Goal: Task Accomplishment & Management: Complete application form

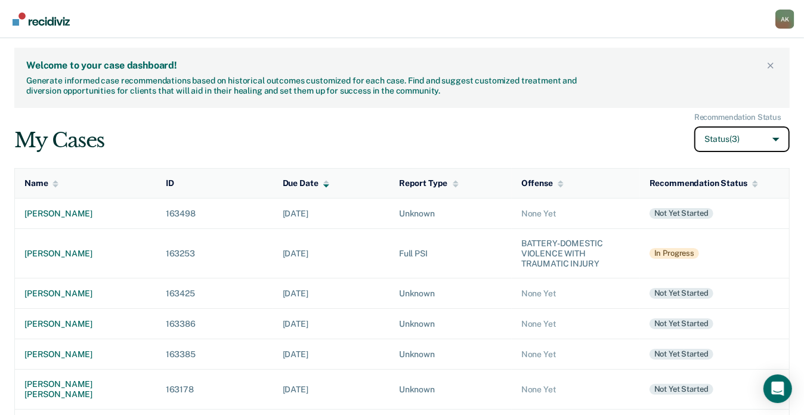
click at [748, 134] on button "Status (3)" at bounding box center [741, 139] width 95 height 26
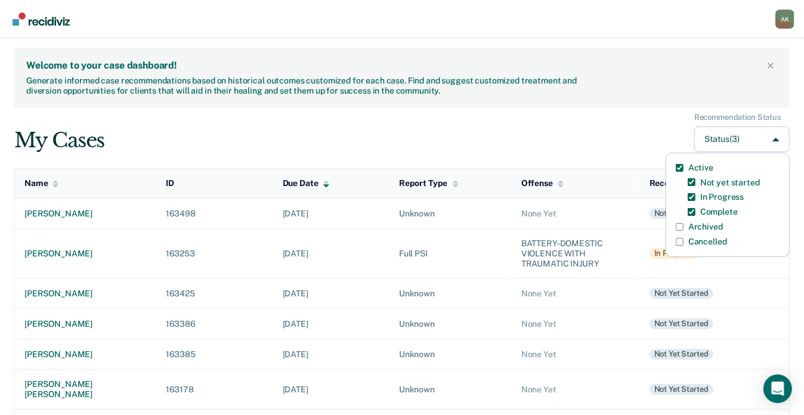
click at [677, 225] on input "Archived" at bounding box center [680, 227] width 8 height 8
checkbox input "true"
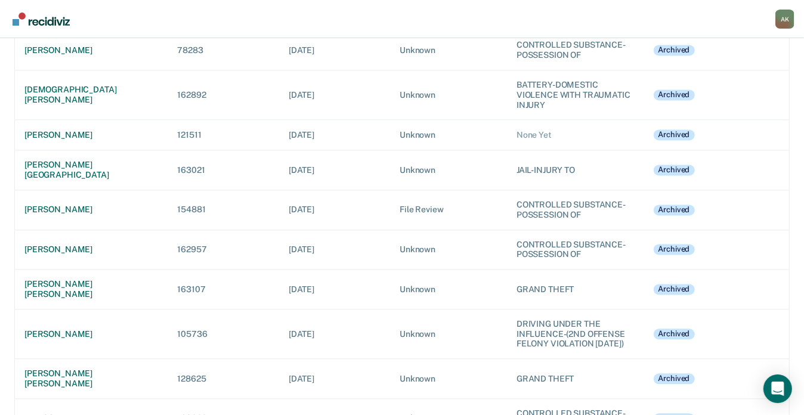
scroll to position [7490, 0]
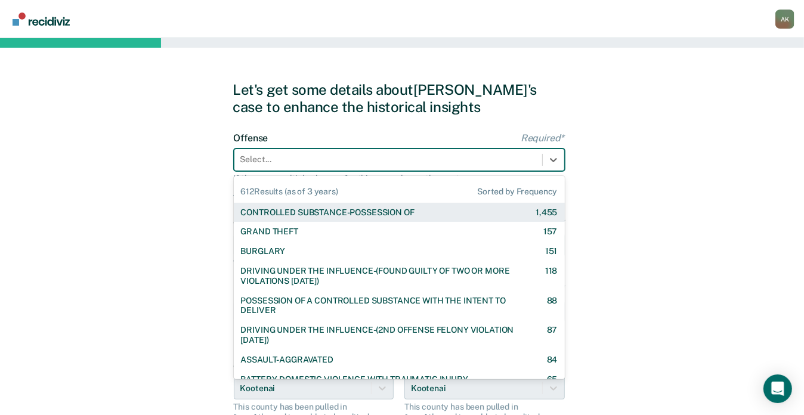
click at [312, 163] on div at bounding box center [388, 159] width 296 height 13
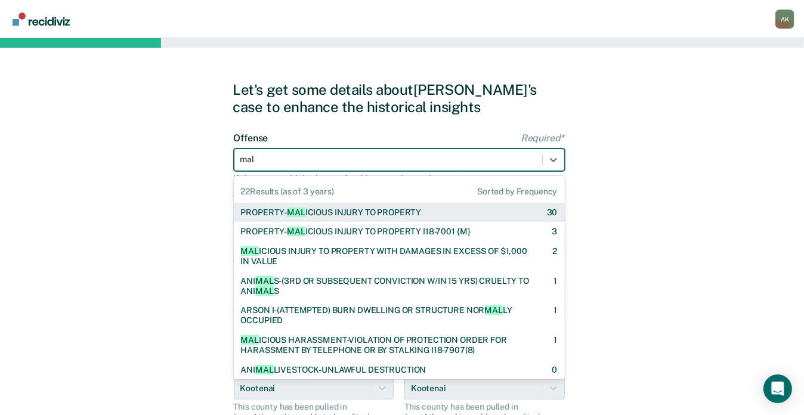
type input "mali"
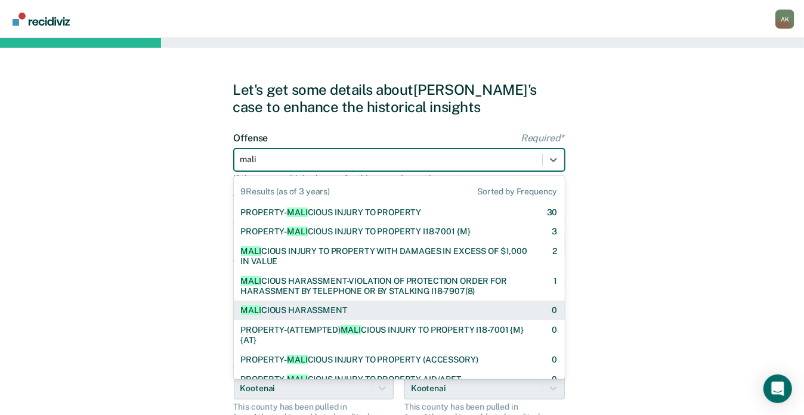
click at [285, 312] on div "MALI CIOUS HARASSMENT" at bounding box center [294, 310] width 106 height 10
checkbox input "true"
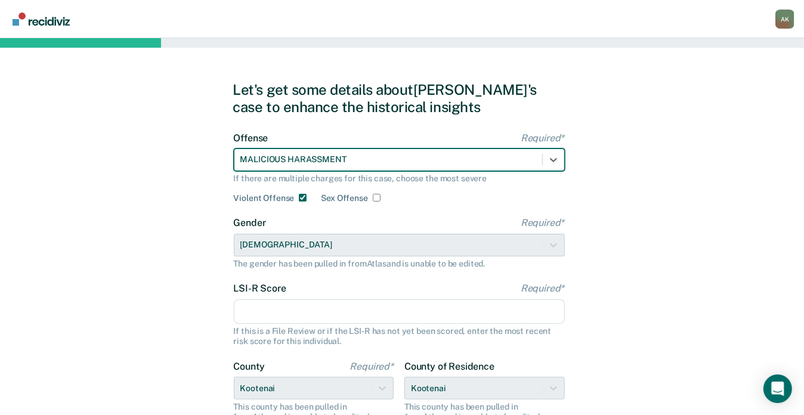
click at [286, 306] on input "LSI-R Score Required*" at bounding box center [399, 311] width 331 height 25
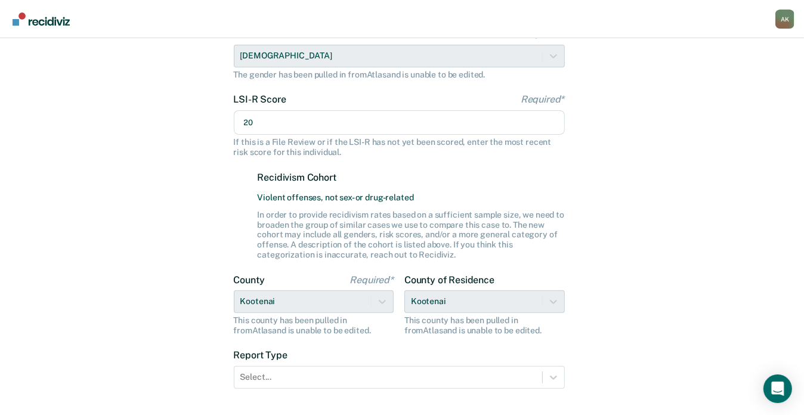
scroll to position [218, 0]
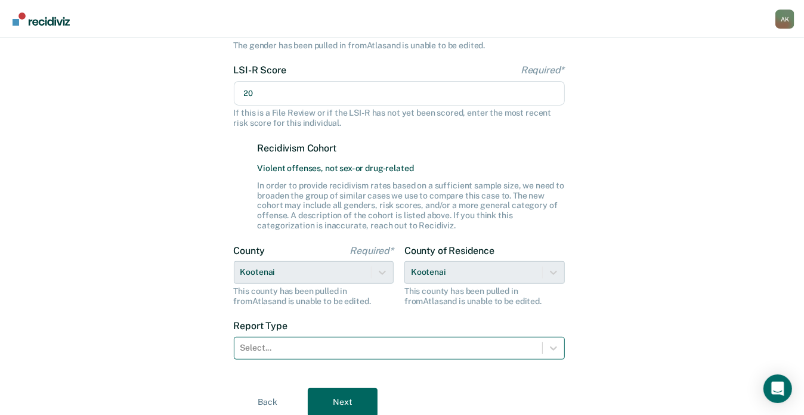
type input "20"
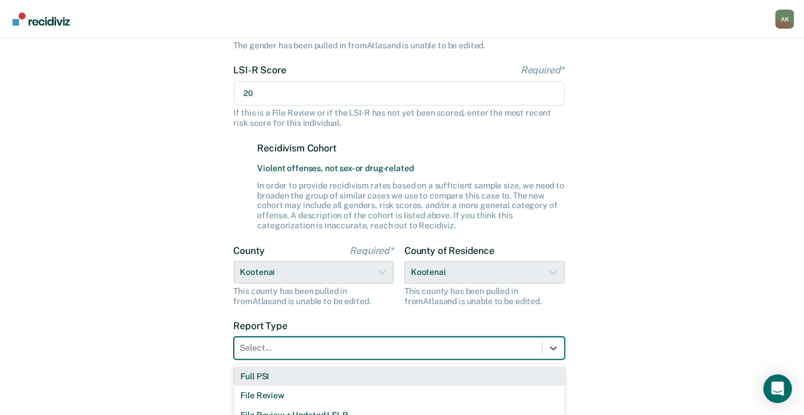
click at [365, 349] on div "3 results available. Use Up and Down to choose options, press Enter to select t…" at bounding box center [399, 348] width 331 height 23
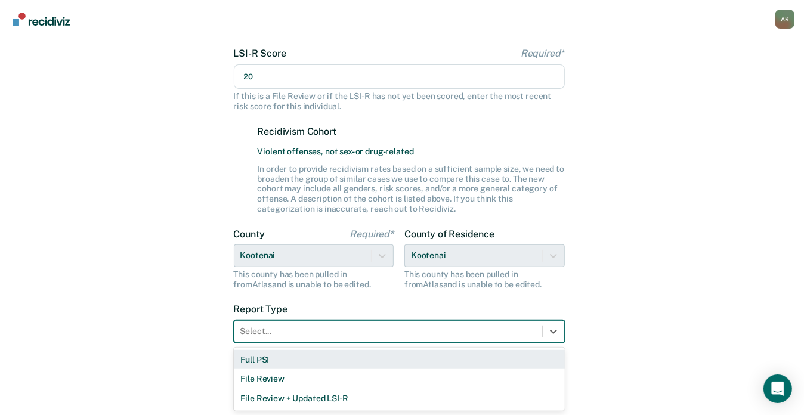
click at [321, 348] on div "Full PSI File Review File Review + Updated LSI-R" at bounding box center [399, 379] width 331 height 63
click at [292, 360] on div "Full PSI" at bounding box center [399, 360] width 331 height 20
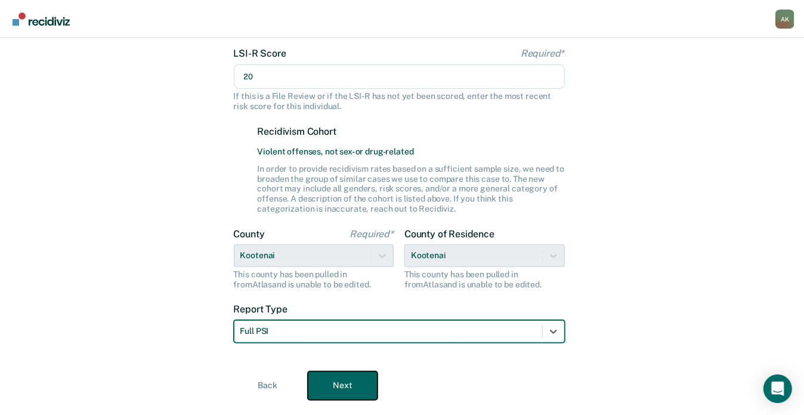
click at [364, 372] on button "Next" at bounding box center [343, 385] width 70 height 29
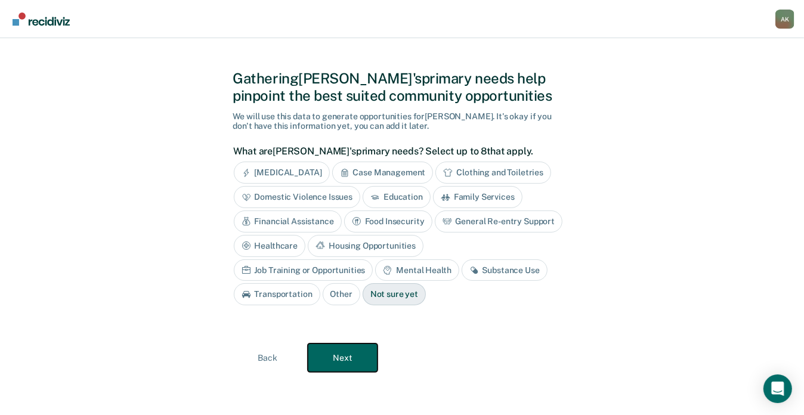
scroll to position [0, 0]
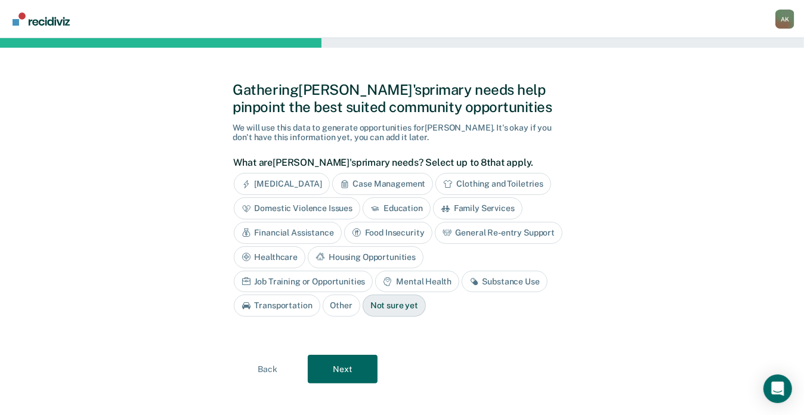
click at [309, 177] on div "[MEDICAL_DATA]" at bounding box center [282, 184] width 96 height 22
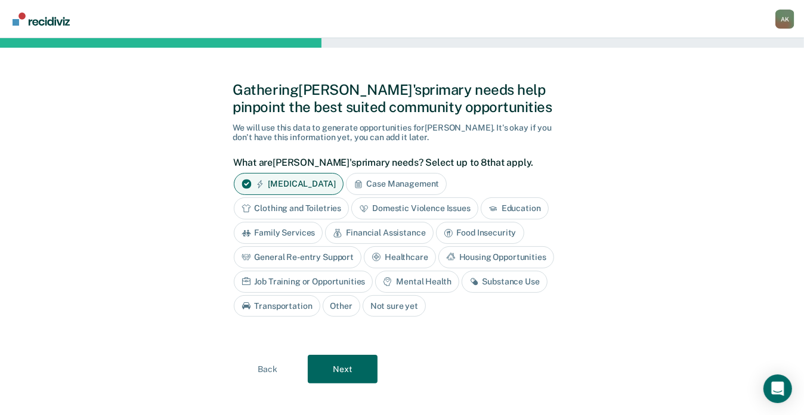
click at [425, 273] on div "Mental Health" at bounding box center [416, 282] width 83 height 22
click at [498, 281] on div "Substance Use" at bounding box center [518, 282] width 86 height 22
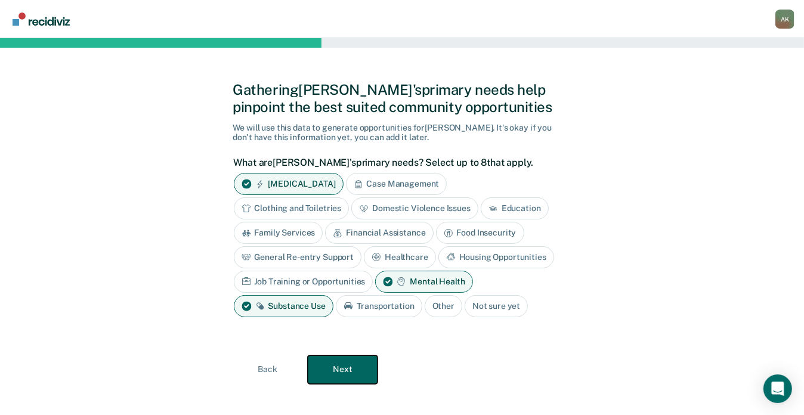
click at [339, 371] on button "Next" at bounding box center [343, 369] width 70 height 29
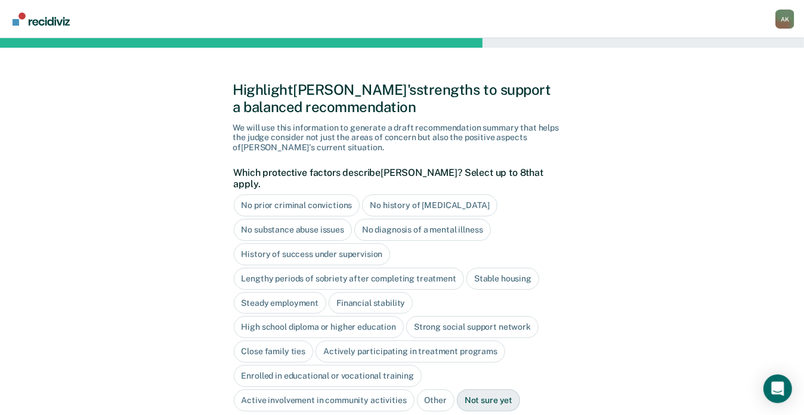
scroll to position [91, 0]
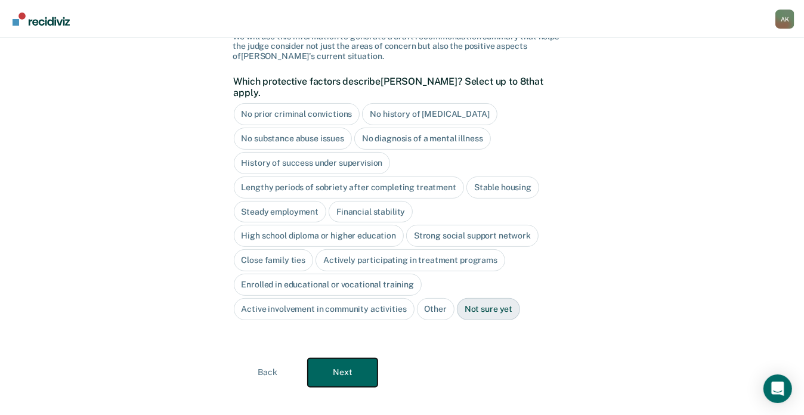
drag, startPoint x: 350, startPoint y: 354, endPoint x: 466, endPoint y: 358, distance: 115.8
click at [466, 358] on div "Back Next" at bounding box center [402, 372] width 338 height 29
click at [284, 201] on div "Steady employment" at bounding box center [280, 212] width 93 height 22
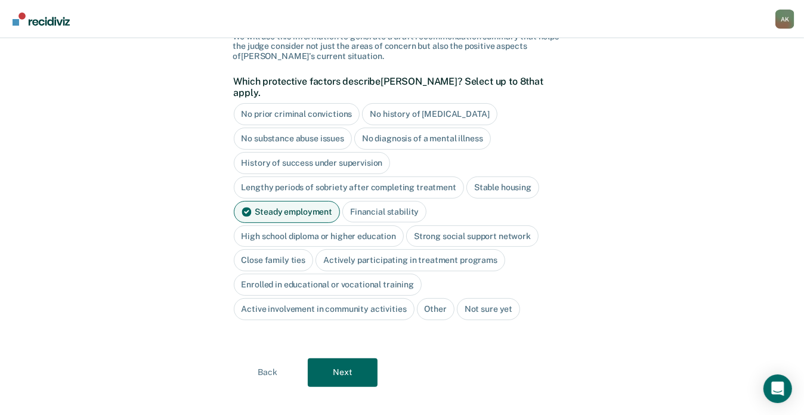
click at [351, 201] on div "Financial stability" at bounding box center [384, 212] width 84 height 22
click at [526, 177] on div "Stable housing" at bounding box center [502, 188] width 73 height 22
click at [382, 250] on div "Actively participating in treatment programs" at bounding box center [410, 261] width 190 height 22
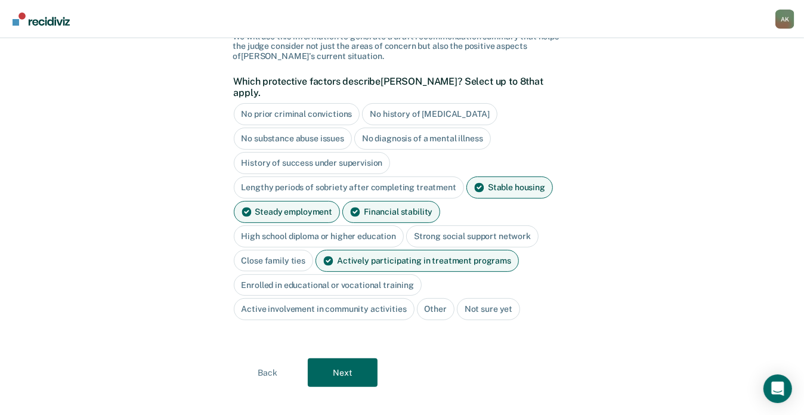
click at [453, 227] on div "Strong social support network" at bounding box center [472, 236] width 132 height 22
click at [479, 225] on div "Strong social support network" at bounding box center [479, 236] width 146 height 22
click at [346, 358] on button "Next" at bounding box center [343, 372] width 70 height 29
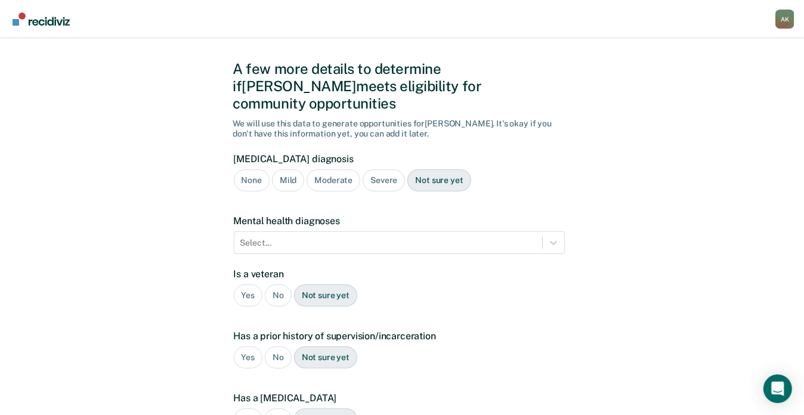
scroll to position [20, 0]
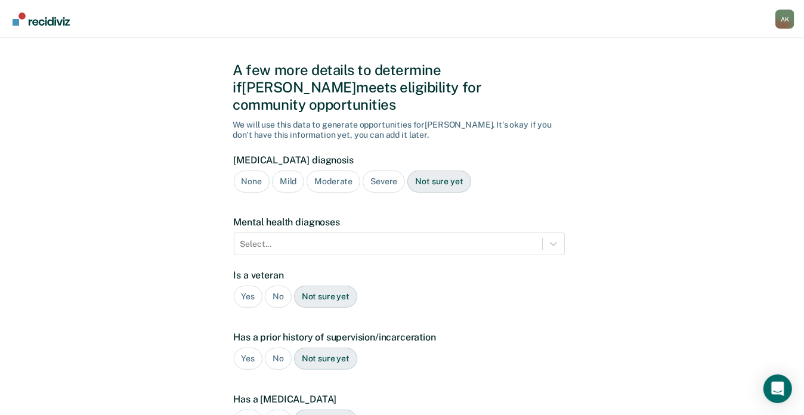
click at [327, 171] on div "Moderate" at bounding box center [333, 182] width 54 height 22
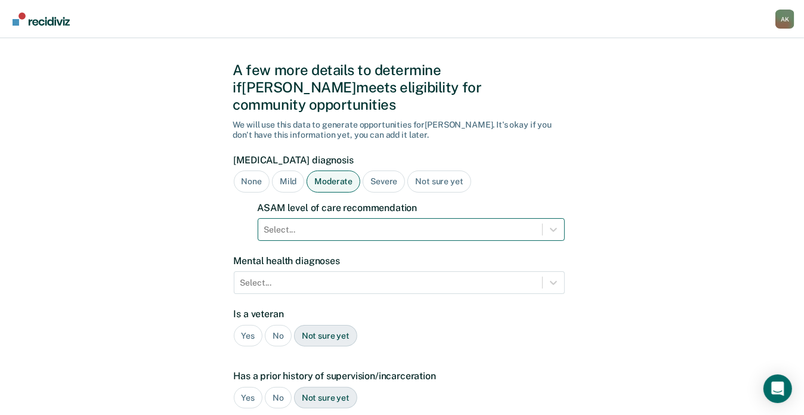
click at [300, 224] on div at bounding box center [400, 230] width 272 height 13
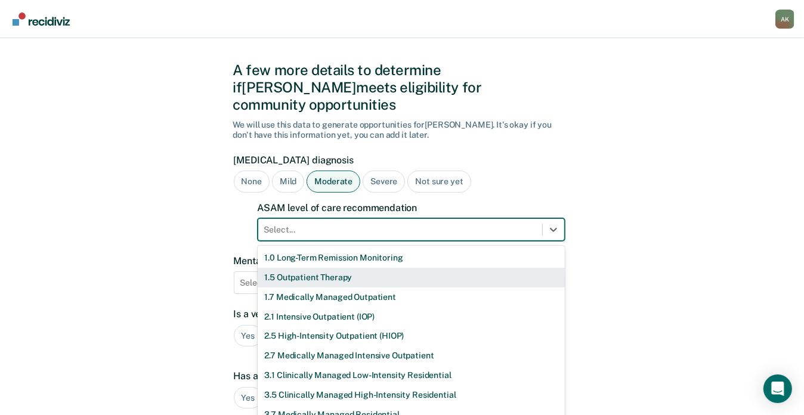
click at [293, 268] on div "1.5 Outpatient Therapy" at bounding box center [411, 278] width 307 height 20
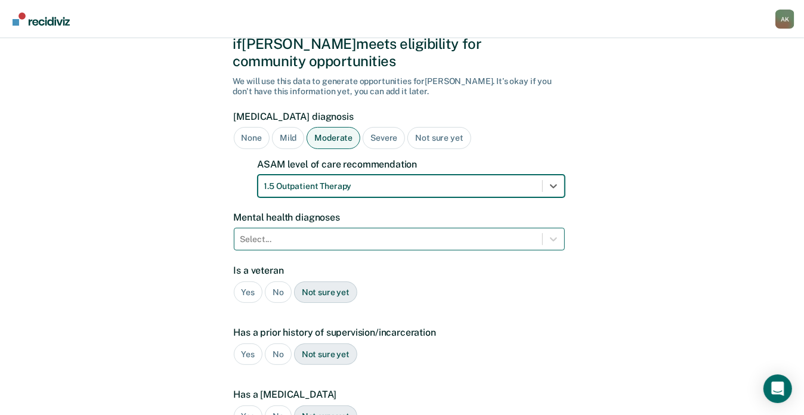
click at [283, 250] on div "Select..." at bounding box center [399, 239] width 331 height 23
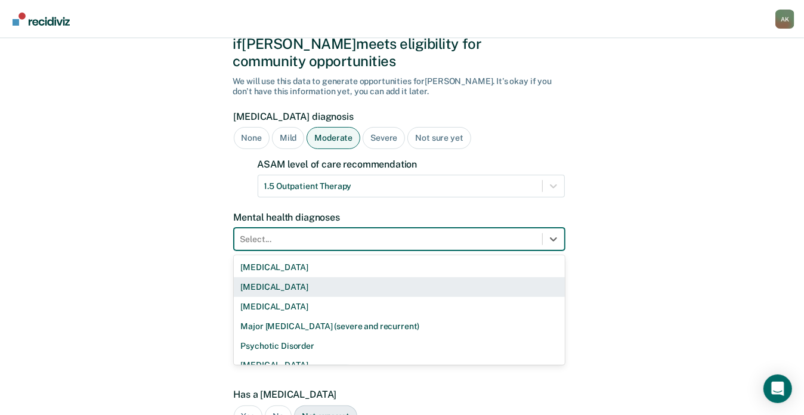
scroll to position [70, 0]
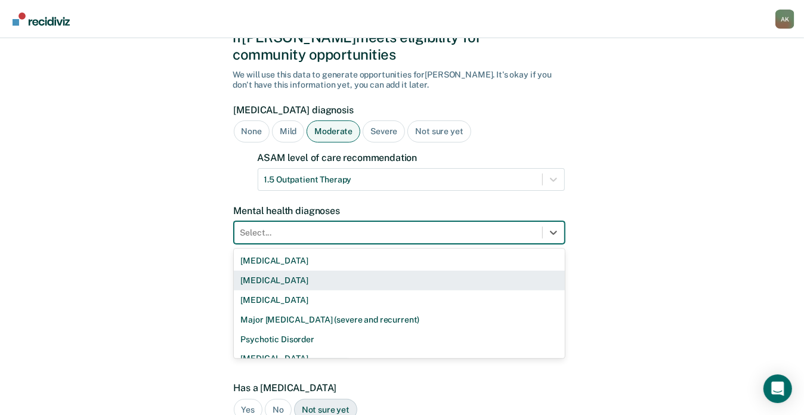
click at [579, 253] on div "A few more details to determine if [PERSON_NAME] meets eligibility for communit…" at bounding box center [402, 311] width 804 height 686
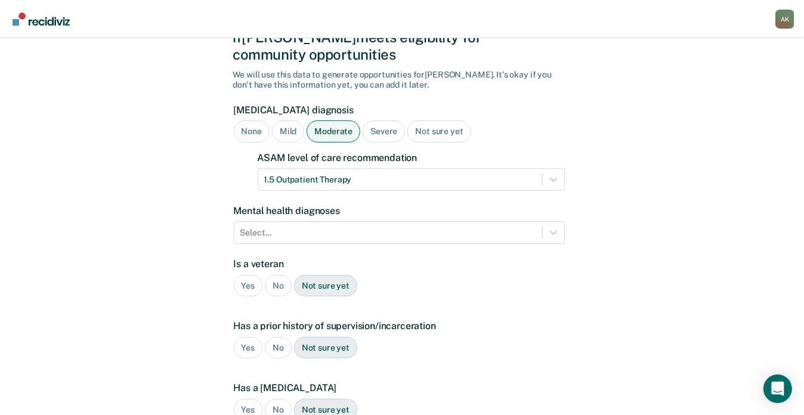
click at [274, 275] on div "No" at bounding box center [278, 286] width 27 height 22
click at [241, 337] on div "Yes" at bounding box center [248, 348] width 29 height 22
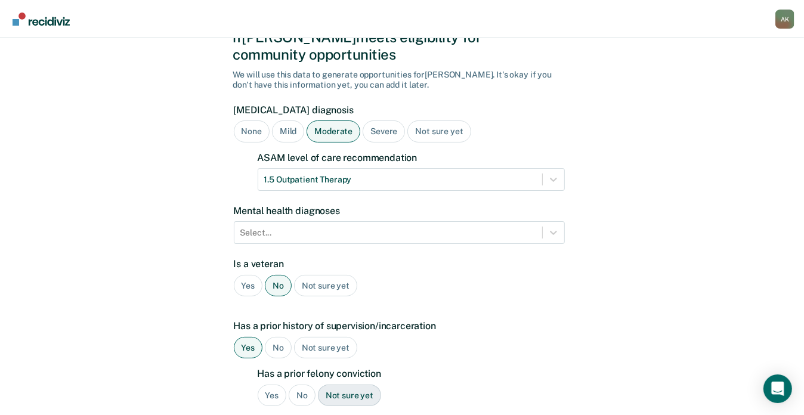
click at [269, 385] on div "Yes" at bounding box center [272, 396] width 29 height 22
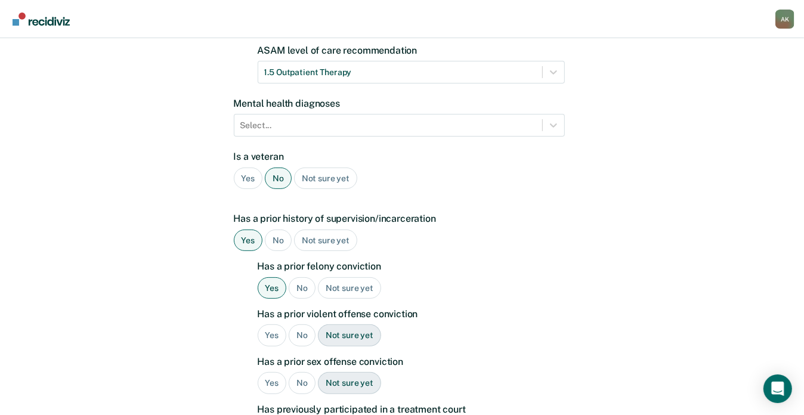
scroll to position [220, 0]
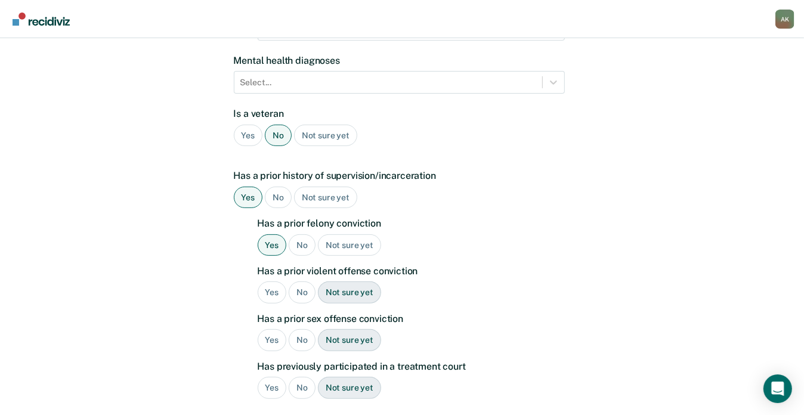
click at [274, 281] on div "Yes" at bounding box center [272, 292] width 29 height 22
click at [301, 329] on div "No" at bounding box center [302, 340] width 27 height 22
click at [268, 377] on div "Yes" at bounding box center [272, 388] width 29 height 22
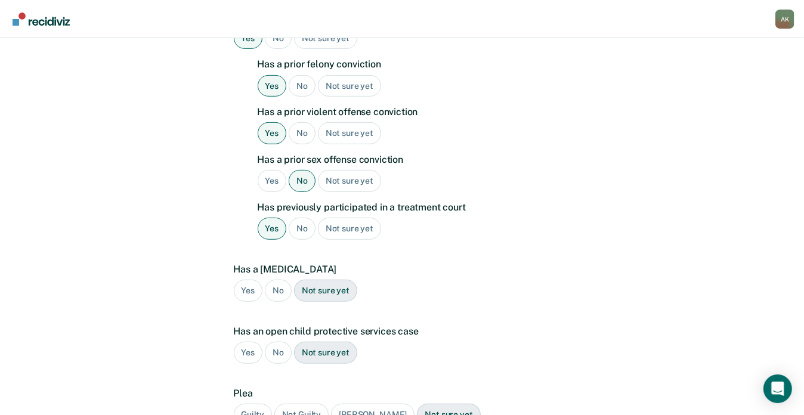
scroll to position [467, 0]
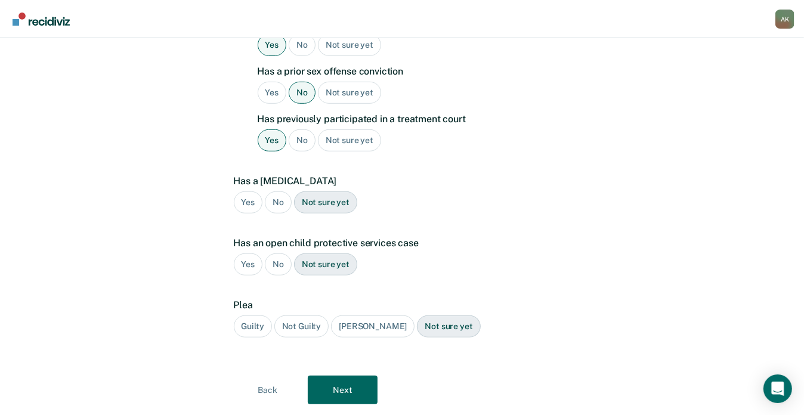
click at [274, 191] on div "No" at bounding box center [278, 202] width 27 height 22
click at [268, 253] on div "No" at bounding box center [278, 264] width 27 height 22
click at [249, 299] on div "Plea Guilty Not Guilty [PERSON_NAME] Not sure yet" at bounding box center [399, 323] width 331 height 48
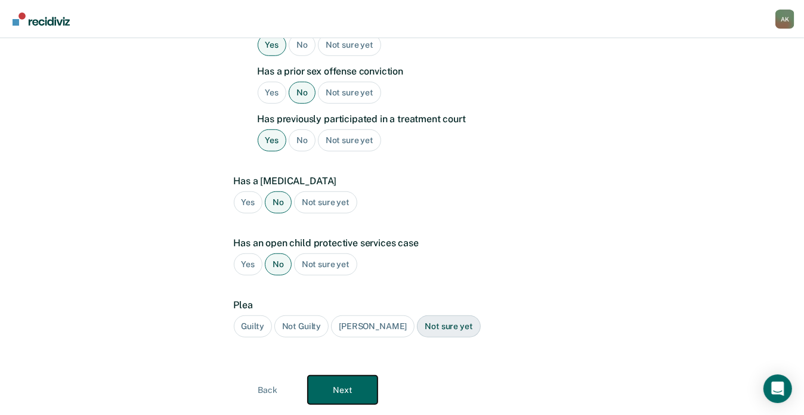
click at [335, 376] on button "Next" at bounding box center [343, 390] width 70 height 29
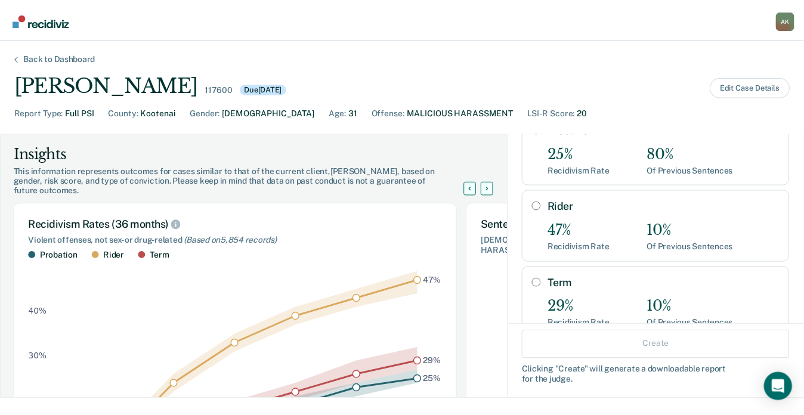
scroll to position [84, 0]
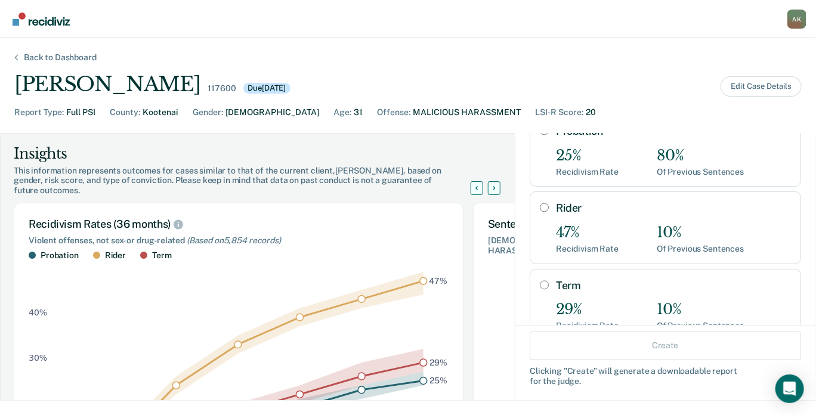
click at [540, 205] on input "Rider" at bounding box center [544, 208] width 9 height 10
radio input "true"
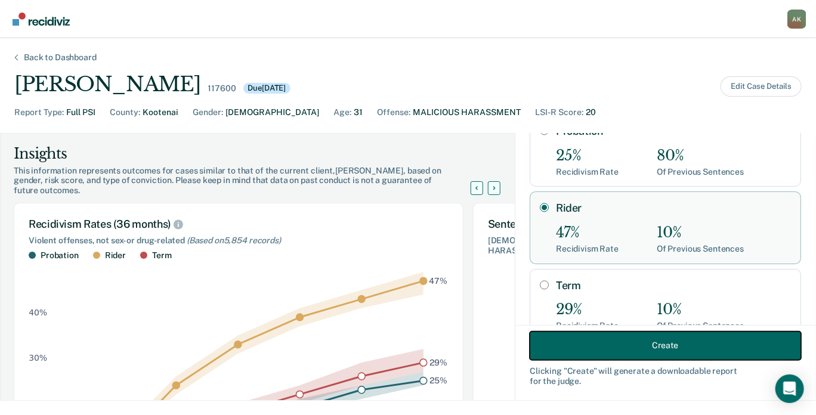
click at [652, 341] on button "Create" at bounding box center [665, 345] width 271 height 29
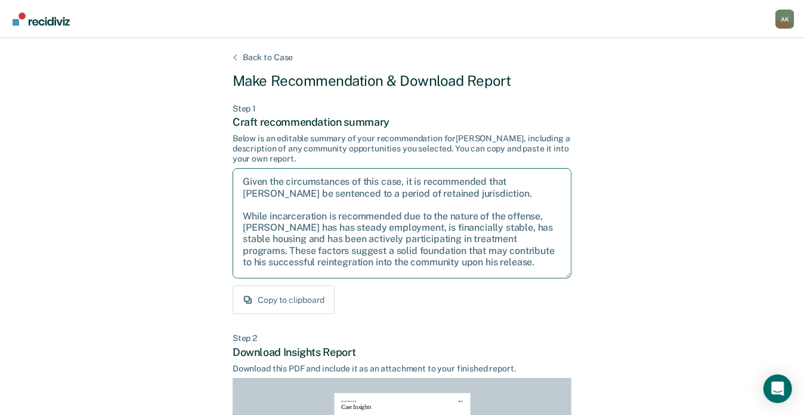
drag, startPoint x: 496, startPoint y: 195, endPoint x: 244, endPoint y: 181, distance: 252.6
click at [244, 181] on textarea "Given the circumstances of this case, it is recommended that [PERSON_NAME] be s…" at bounding box center [402, 223] width 339 height 110
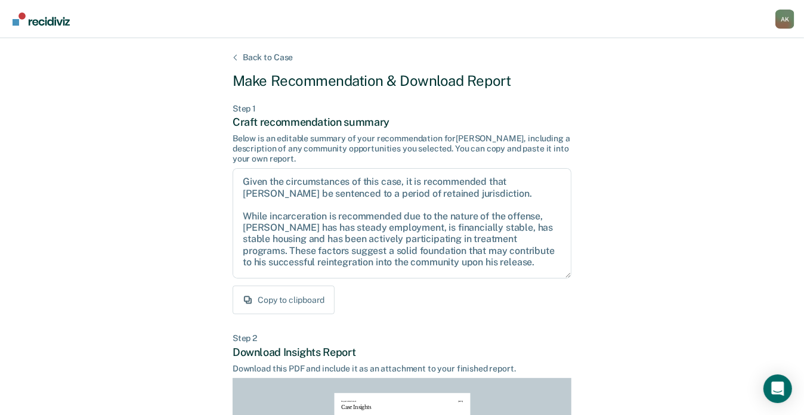
click at [733, 42] on div "Back to Case Make Recommendation & Download Report Step 1 Craft recommendation …" at bounding box center [402, 359] width 804 height 642
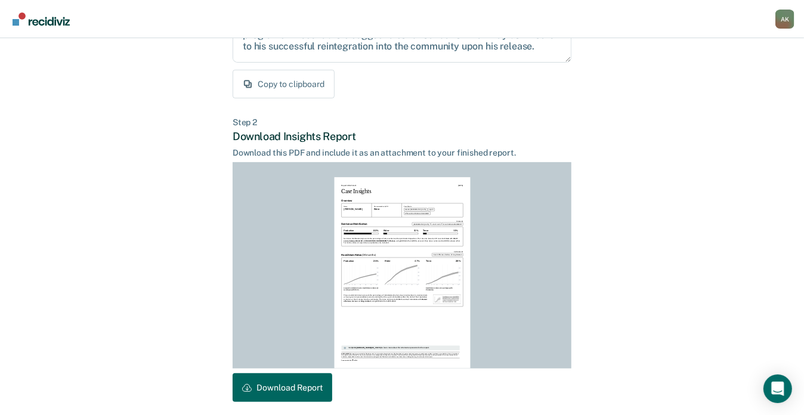
scroll to position [264, 0]
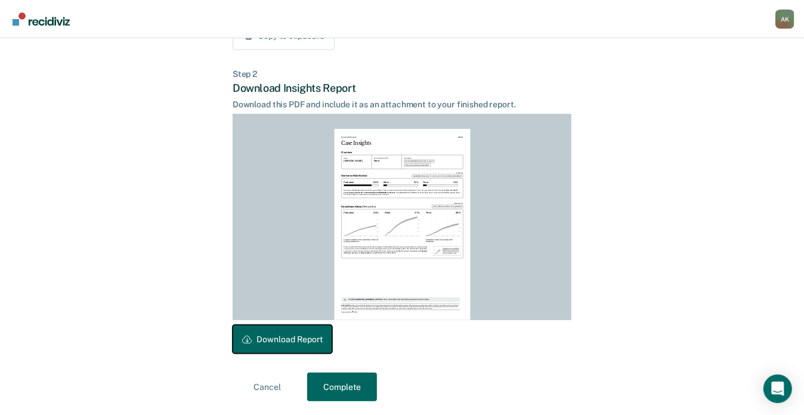
click at [281, 333] on button "Download Report" at bounding box center [283, 339] width 100 height 29
